Goal: Information Seeking & Learning: Learn about a topic

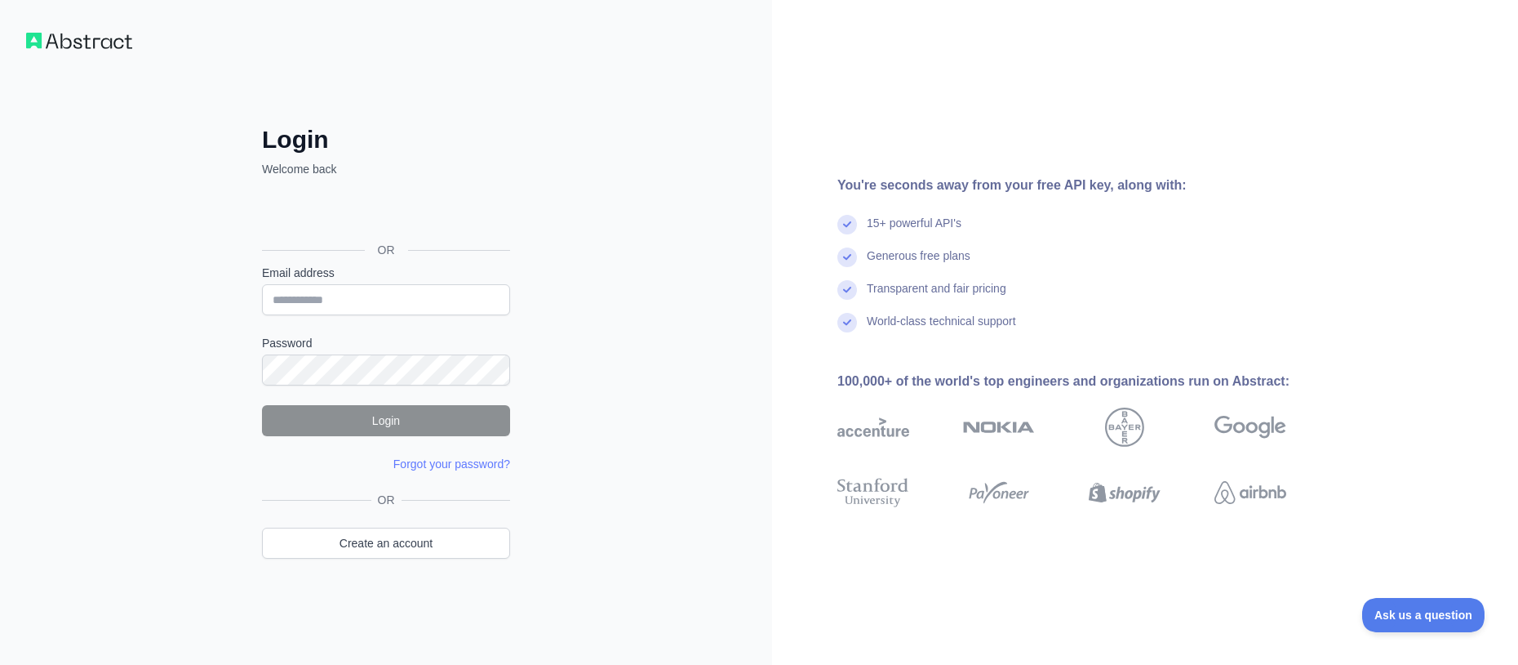
drag, startPoint x: 1360, startPoint y: 0, endPoint x: 128, endPoint y: 216, distance: 1250.8
click at [129, 216] on div "Login Welcome back OR Email address Password Login Forgot your password? Please…" at bounding box center [386, 332] width 772 height 665
click at [91, 39] on img at bounding box center [79, 41] width 106 height 16
click at [91, 47] on img at bounding box center [79, 41] width 106 height 16
click at [98, 42] on img at bounding box center [79, 41] width 106 height 16
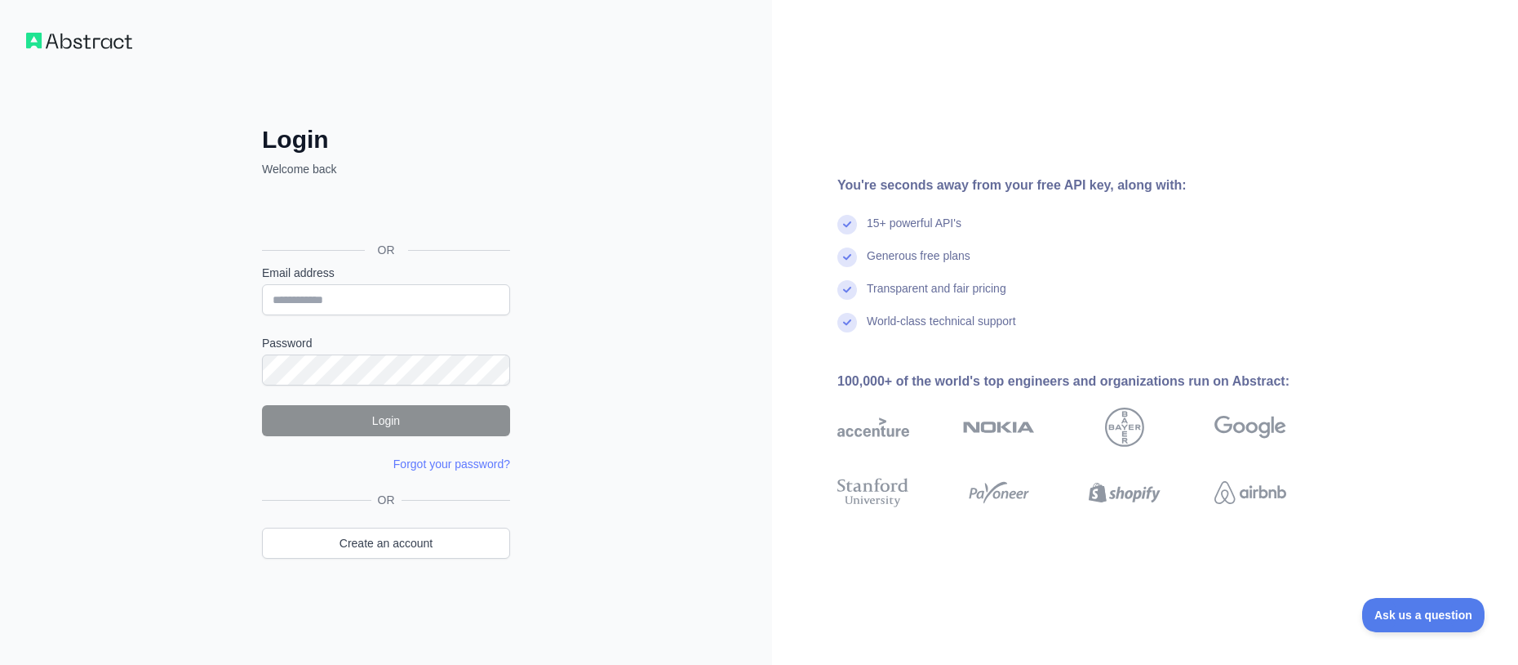
click at [98, 42] on img at bounding box center [79, 41] width 106 height 16
click at [80, 45] on img at bounding box center [79, 41] width 106 height 16
drag, startPoint x: 97, startPoint y: 46, endPoint x: 87, endPoint y: 47, distance: 9.9
click at [87, 43] on img at bounding box center [79, 41] width 106 height 16
click at [657, 158] on div "Login Welcome back OR Email address Password Login Forgot your password? Please…" at bounding box center [386, 332] width 772 height 665
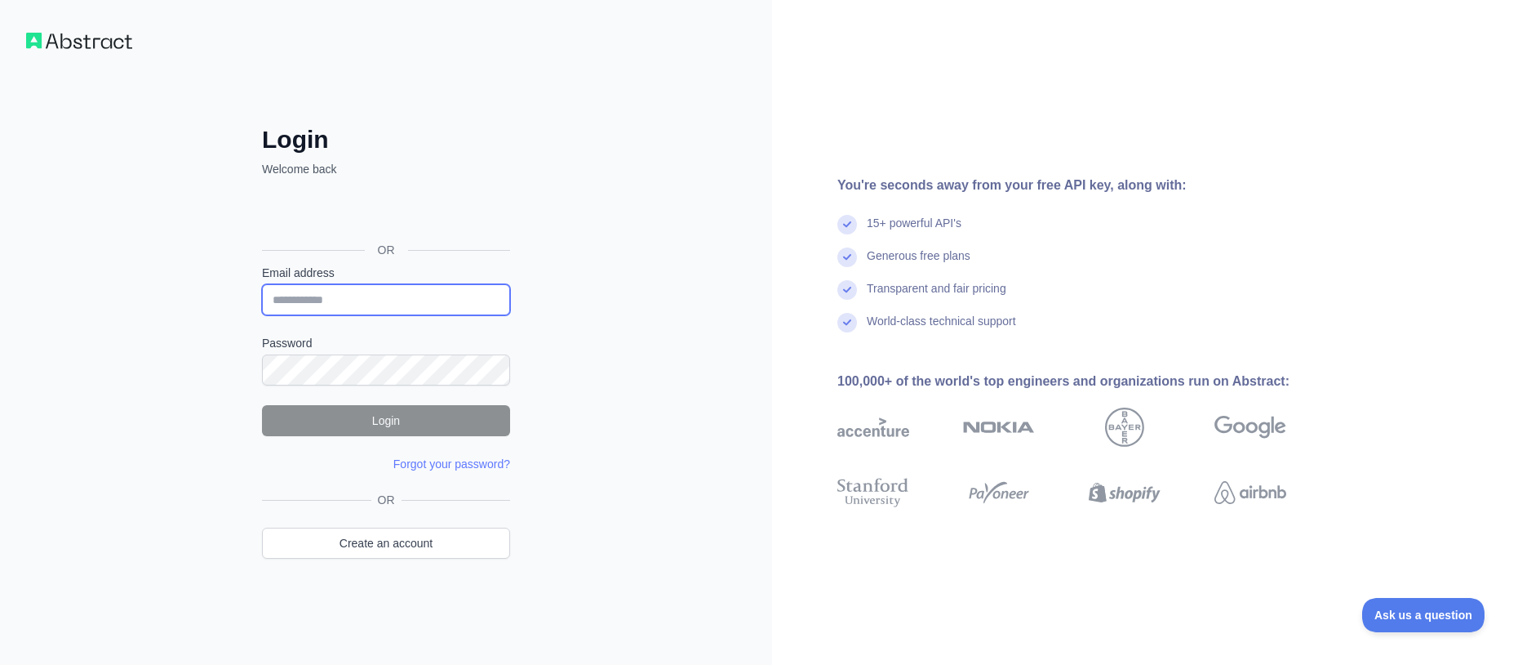
type input "**********"
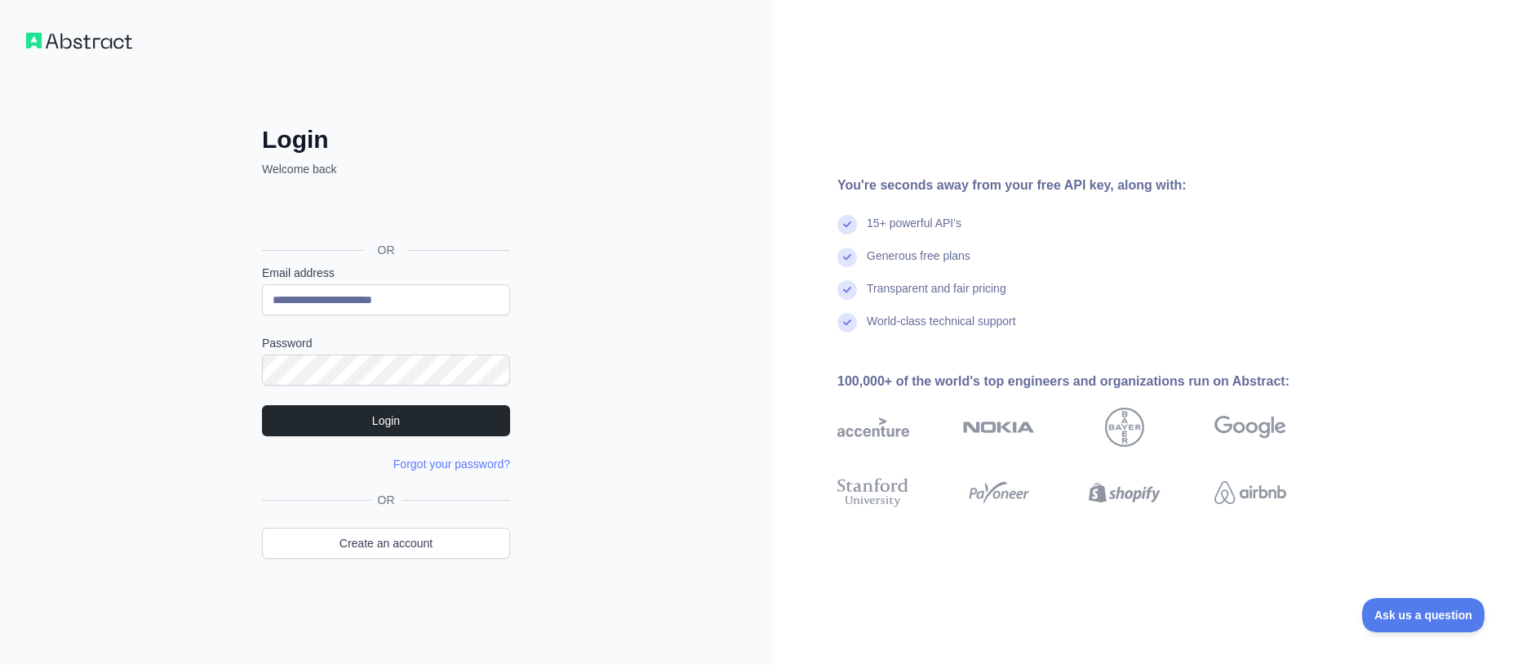
click at [88, 305] on div "**********" at bounding box center [386, 332] width 772 height 665
click at [385, 416] on button "Login" at bounding box center [386, 420] width 248 height 31
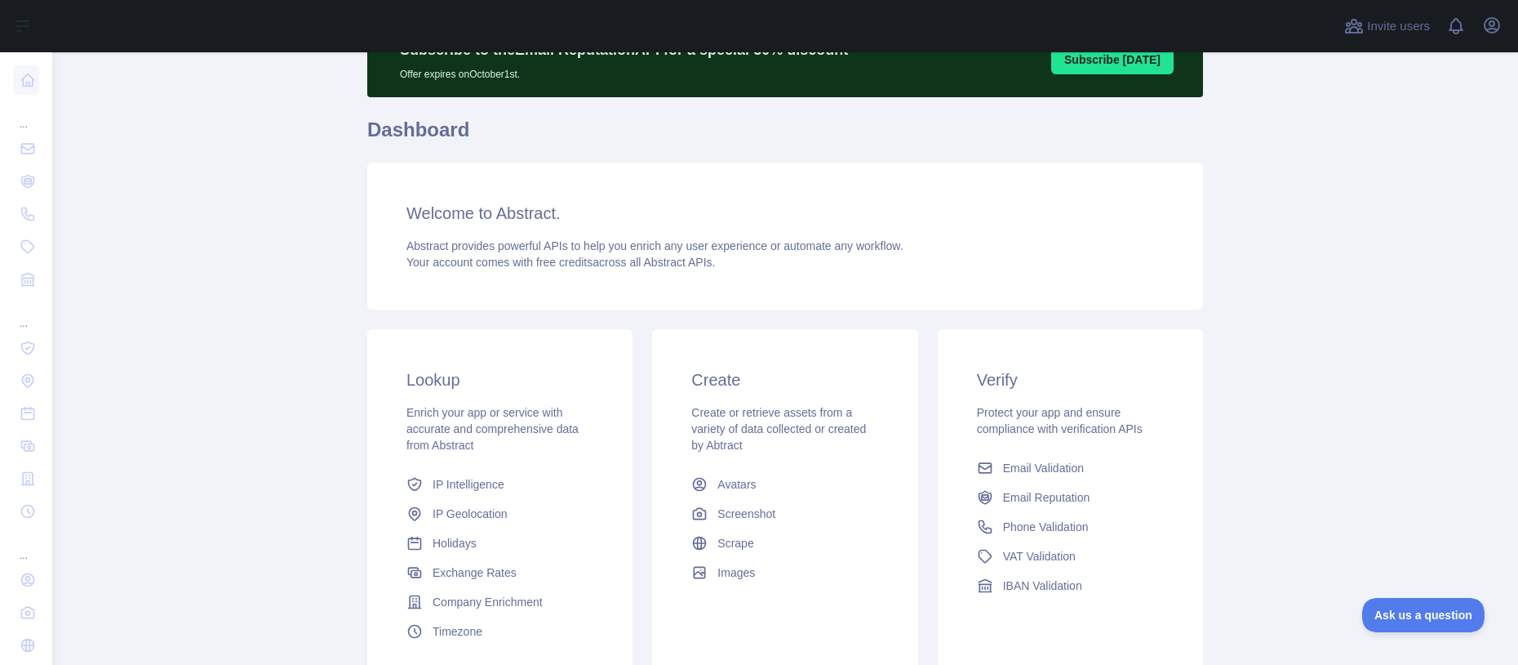
scroll to position [224, 0]
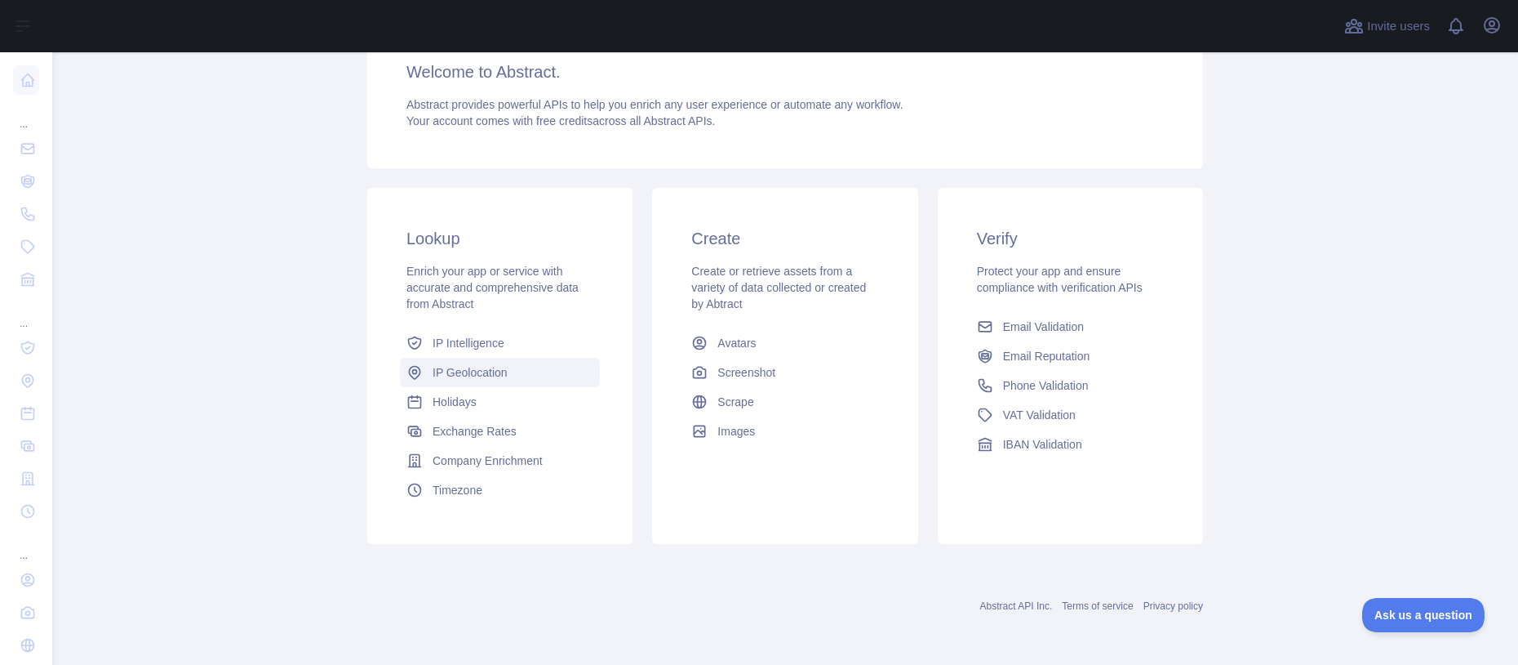
click at [486, 375] on span "IP Geolocation" at bounding box center [470, 372] width 75 height 16
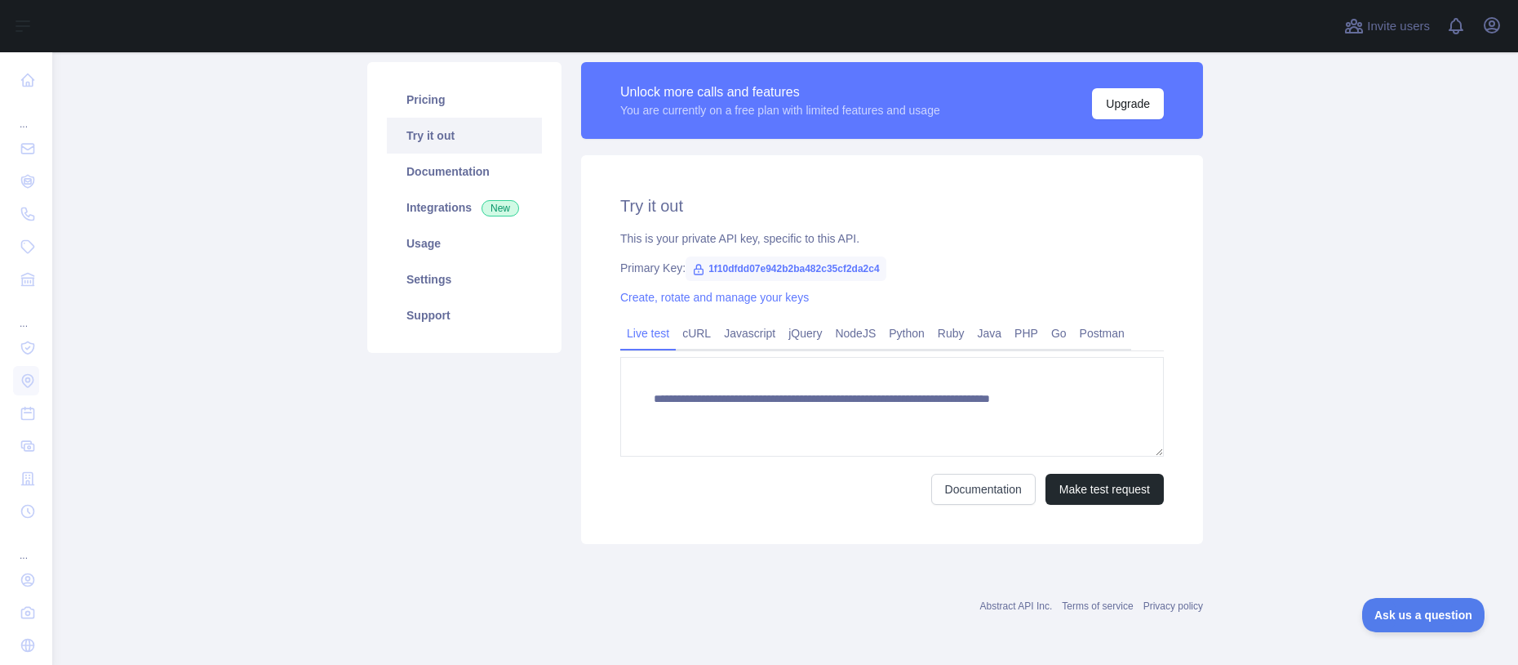
type textarea "**********"
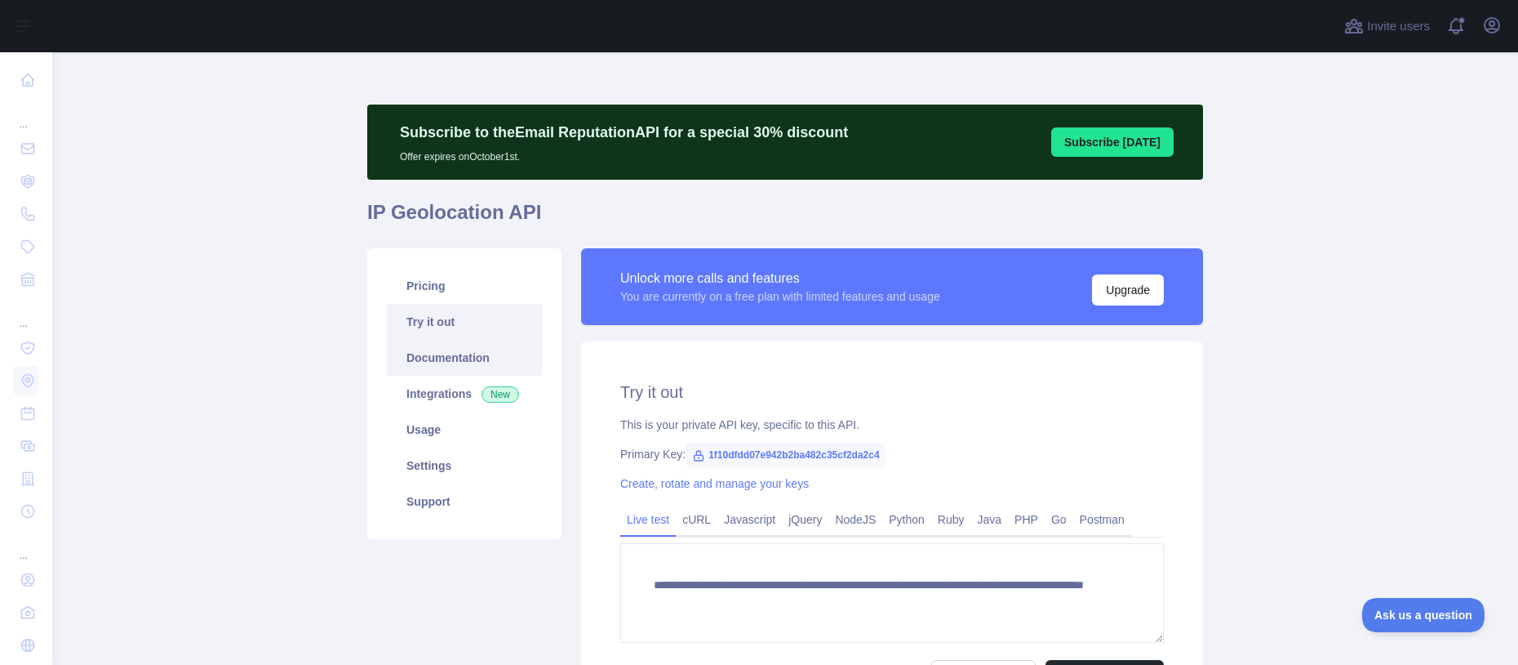
click at [434, 358] on link "Documentation" at bounding box center [464, 358] width 155 height 36
